Goal: Book appointment/travel/reservation

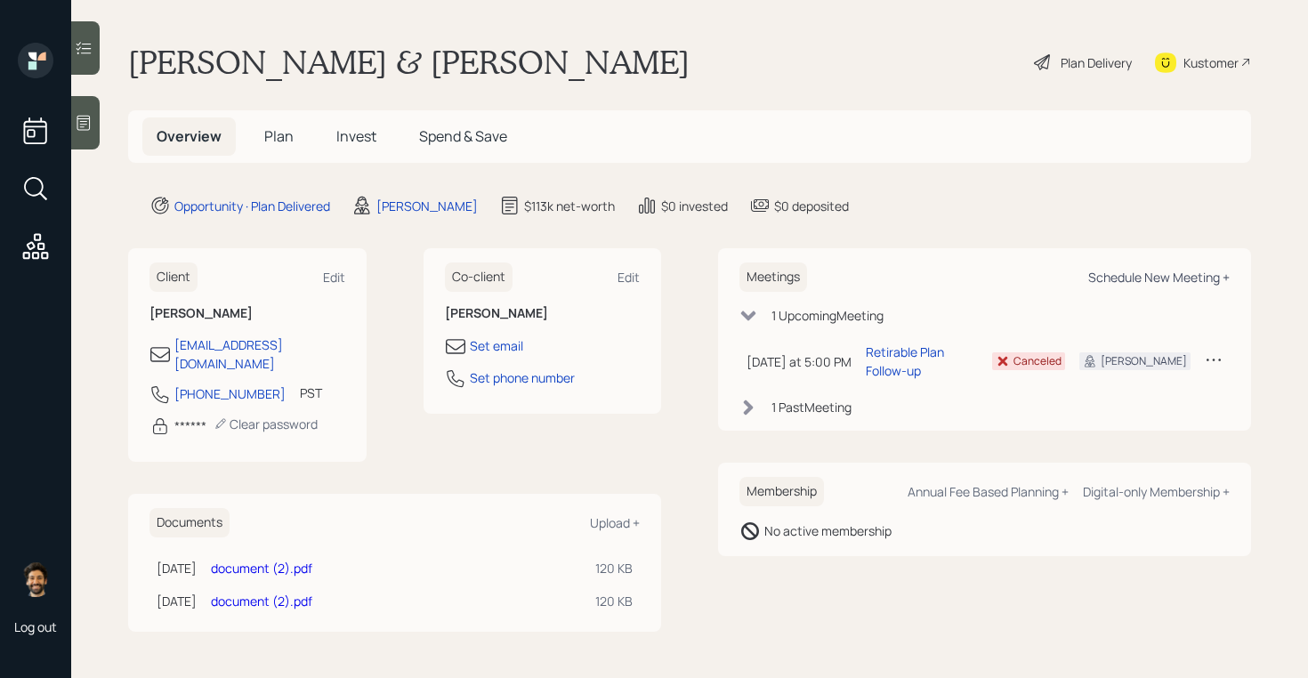
click at [1164, 272] on div "Schedule New Meeting +" at bounding box center [1158, 277] width 141 height 17
select select "f14b762f-c7c2-4b89-9227-8fa891345eea"
